Goal: Find specific page/section: Find specific page/section

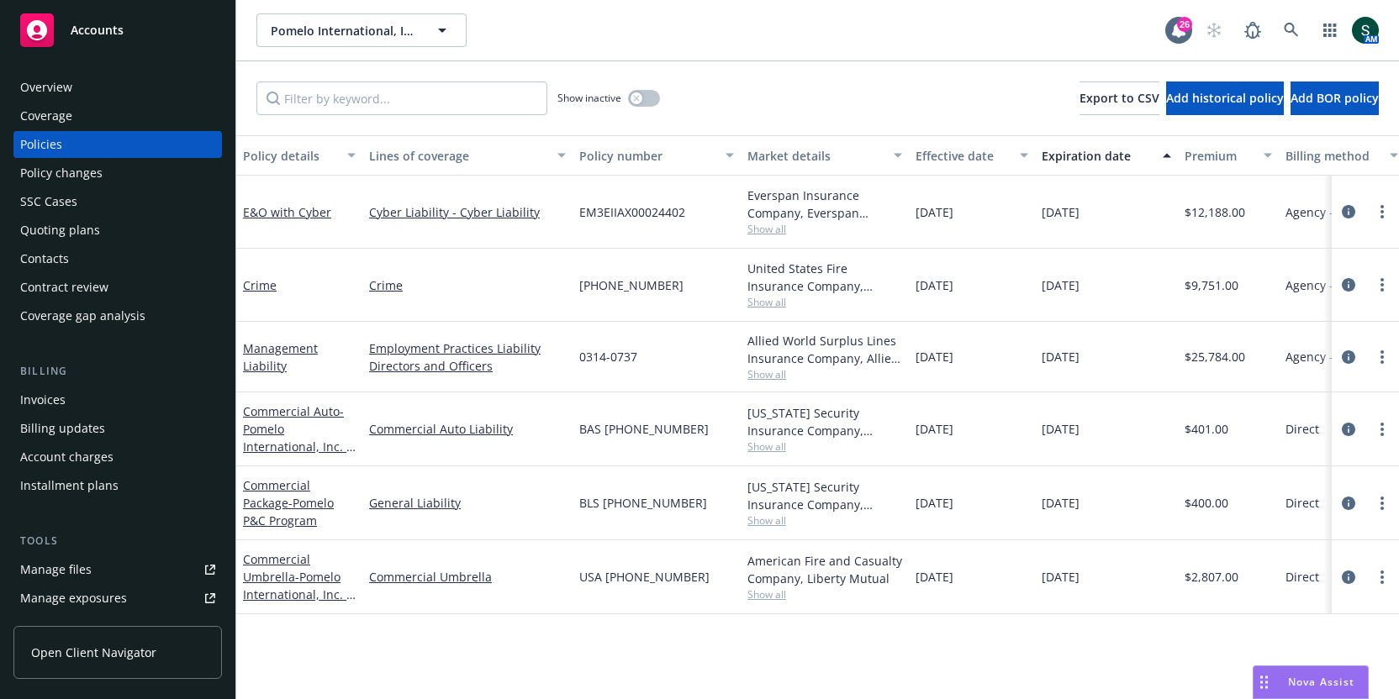
scroll to position [270, 0]
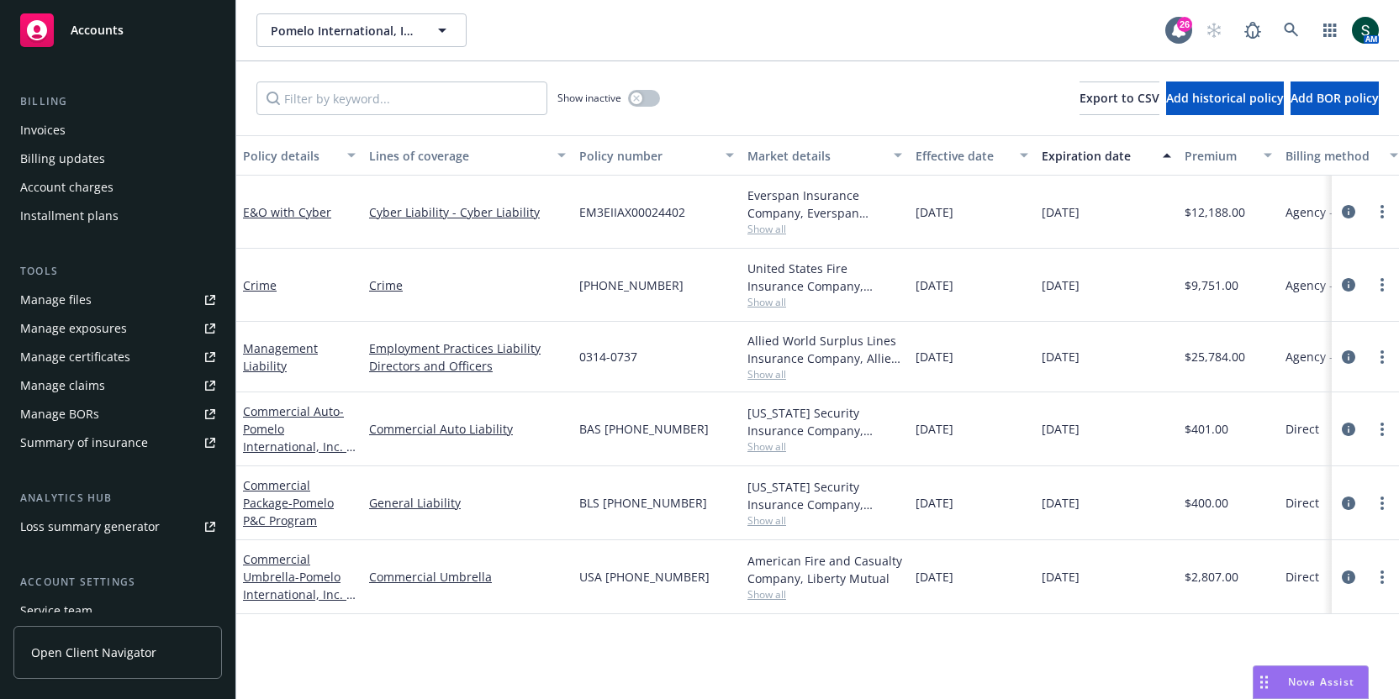
click at [1272, 29] on div "AM" at bounding box center [1288, 30] width 182 height 34
click at [1295, 33] on icon at bounding box center [1291, 30] width 14 height 14
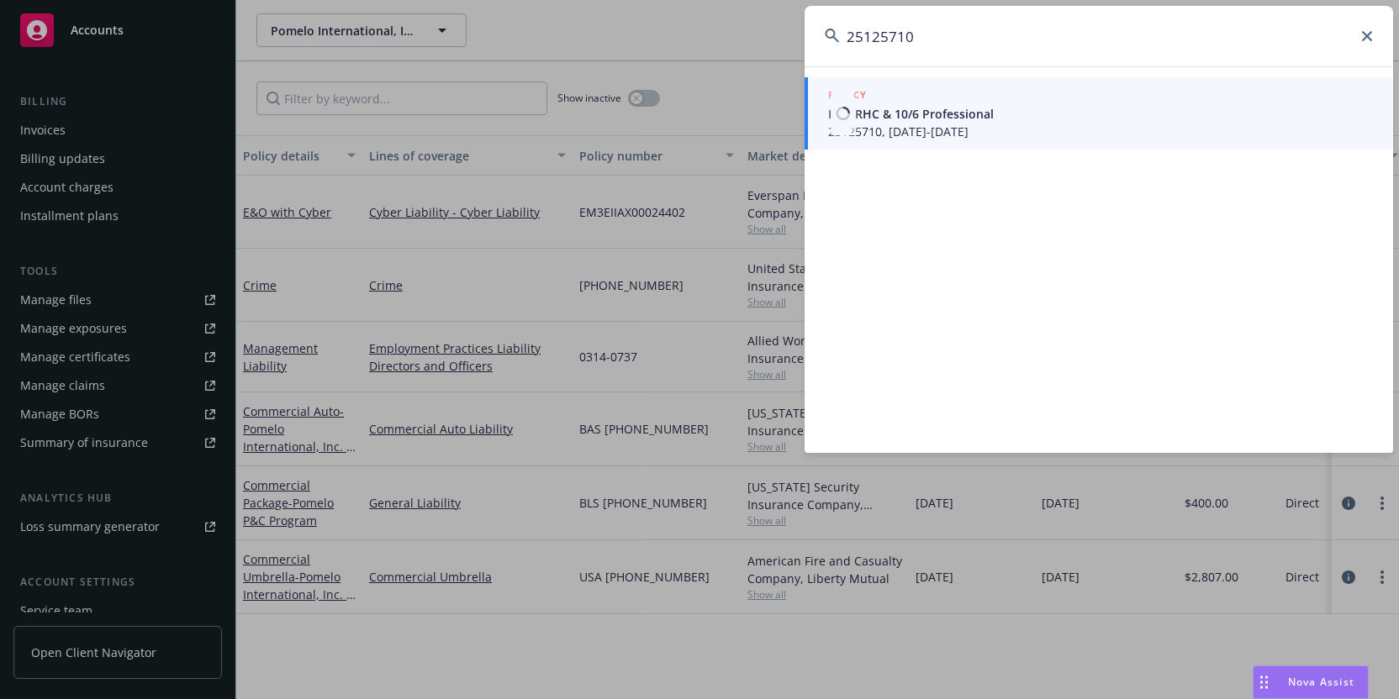
type input "25125710"
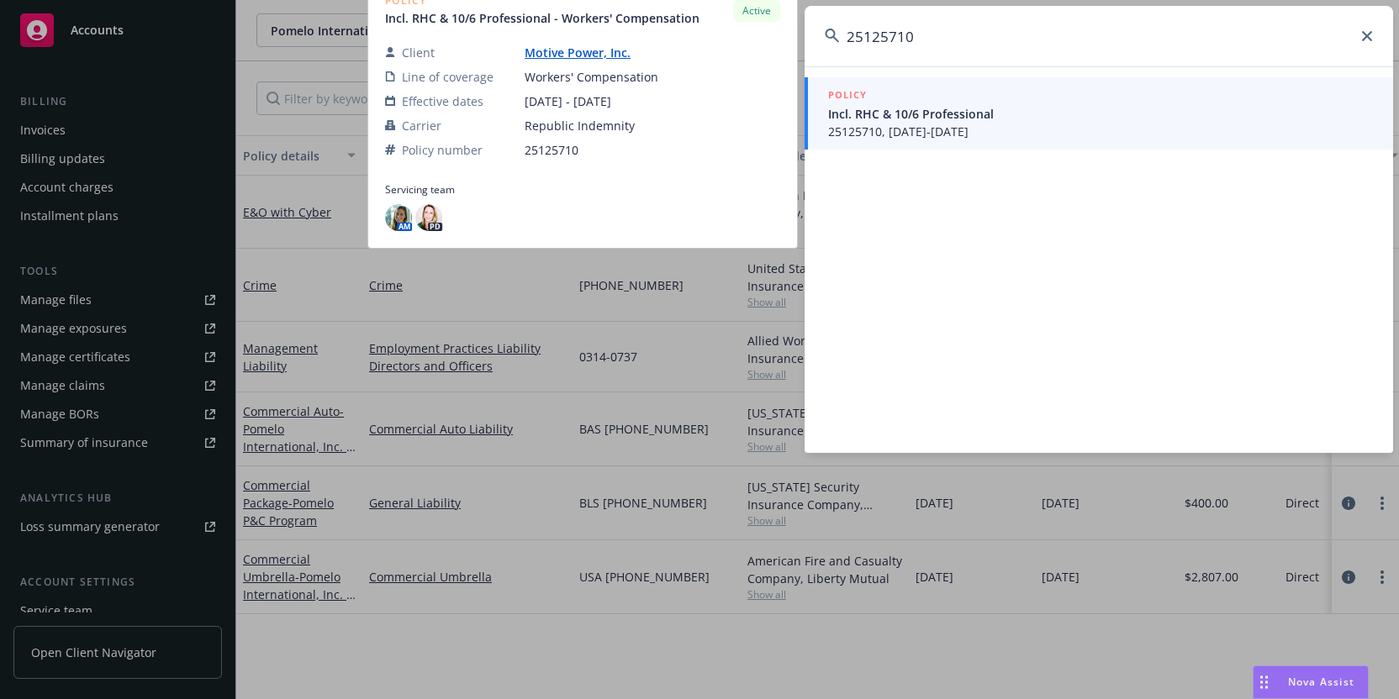
click at [932, 119] on span "Incl. RHC & 10/6 Professional" at bounding box center [1100, 114] width 545 height 18
